Goal: Information Seeking & Learning: Learn about a topic

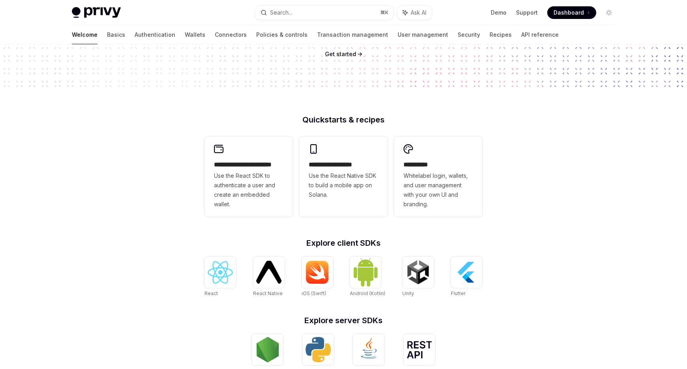
scroll to position [118, 0]
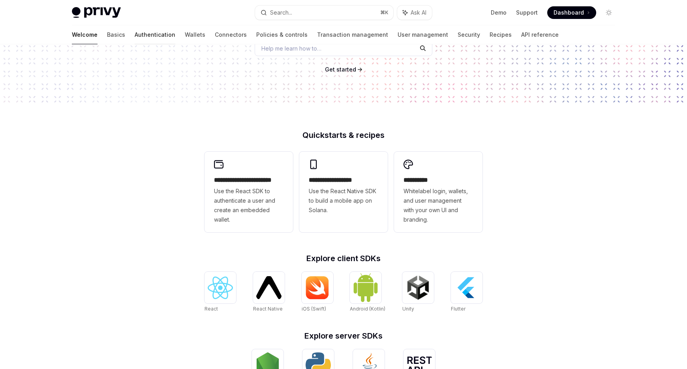
click at [135, 38] on link "Authentication" at bounding box center [155, 34] width 41 height 19
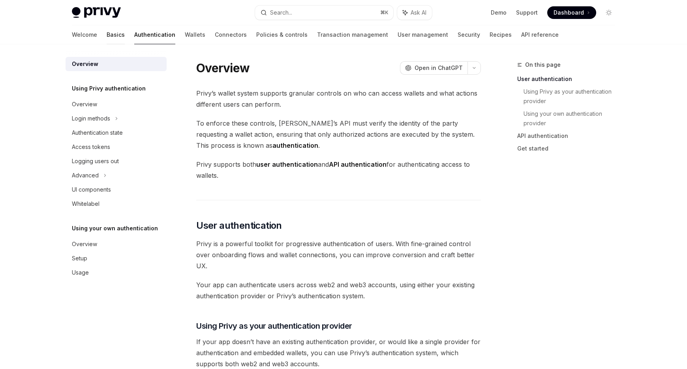
click at [107, 41] on link "Basics" at bounding box center [116, 34] width 18 height 19
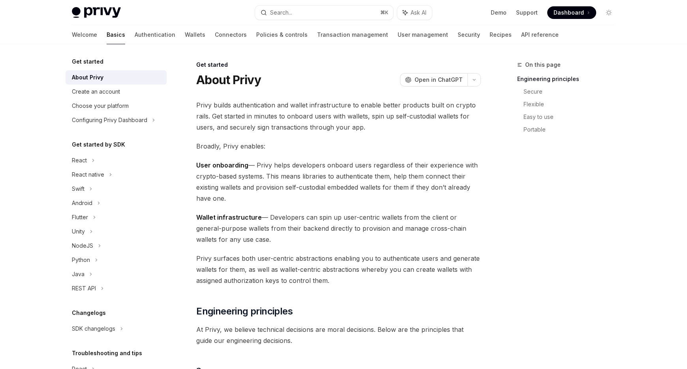
click at [168, 37] on div "Welcome Basics Authentication Wallets Connectors Policies & controls Transactio…" at bounding box center [315, 34] width 487 height 19
click at [185, 37] on link "Wallets" at bounding box center [195, 34] width 21 height 19
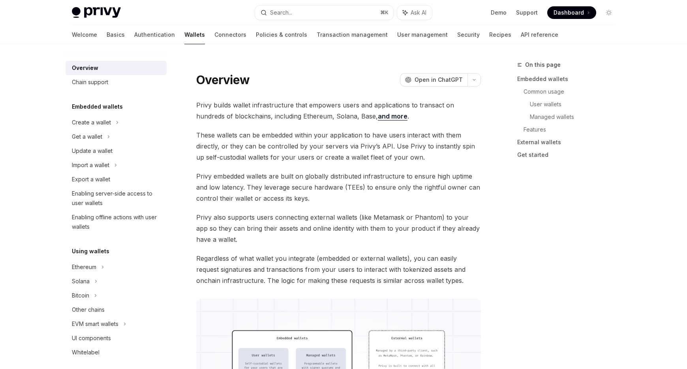
type textarea "*"
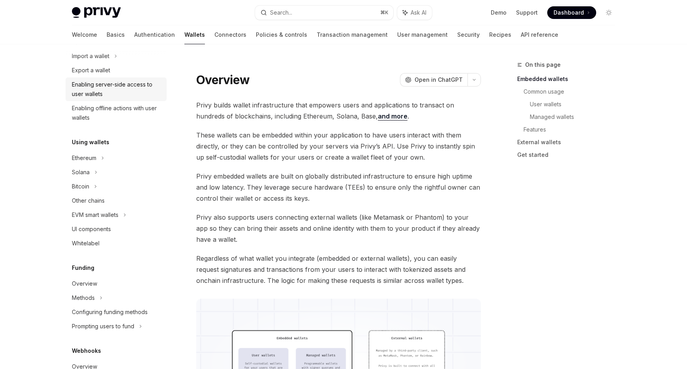
scroll to position [47, 0]
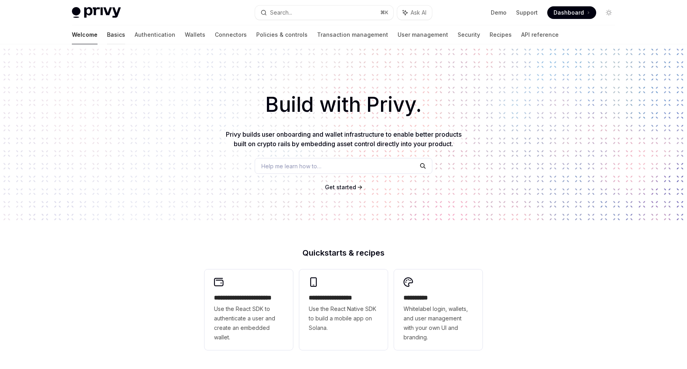
click at [107, 35] on link "Basics" at bounding box center [116, 34] width 18 height 19
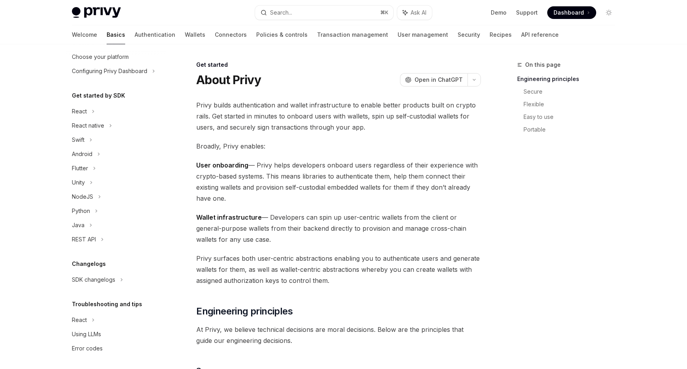
scroll to position [51, 0]
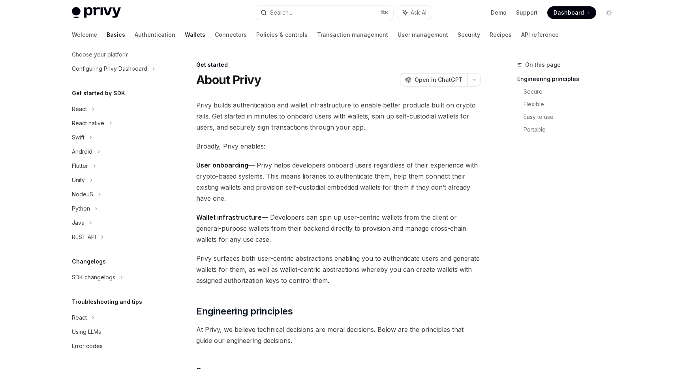
click at [185, 34] on link "Wallets" at bounding box center [195, 34] width 21 height 19
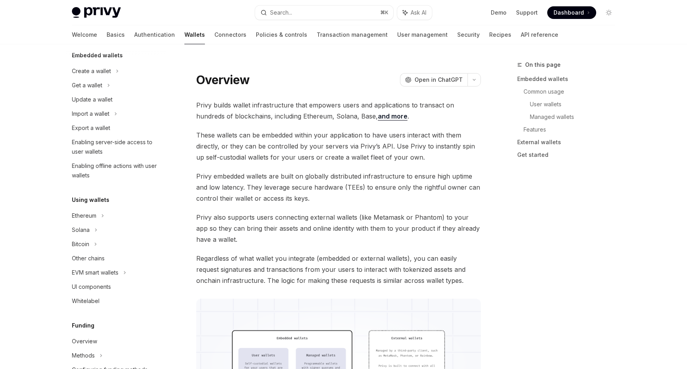
type textarea "*"
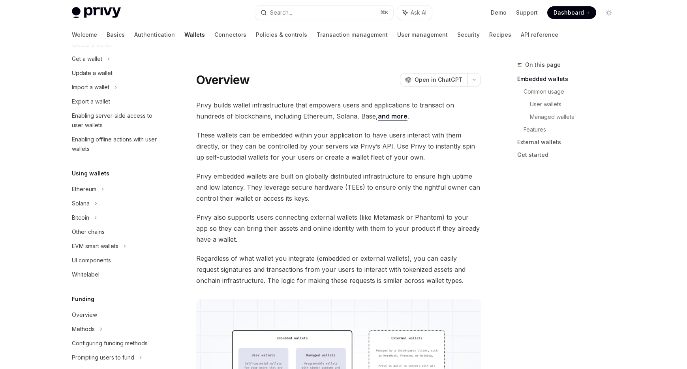
scroll to position [32, 0]
